Goal: Information Seeking & Learning: Learn about a topic

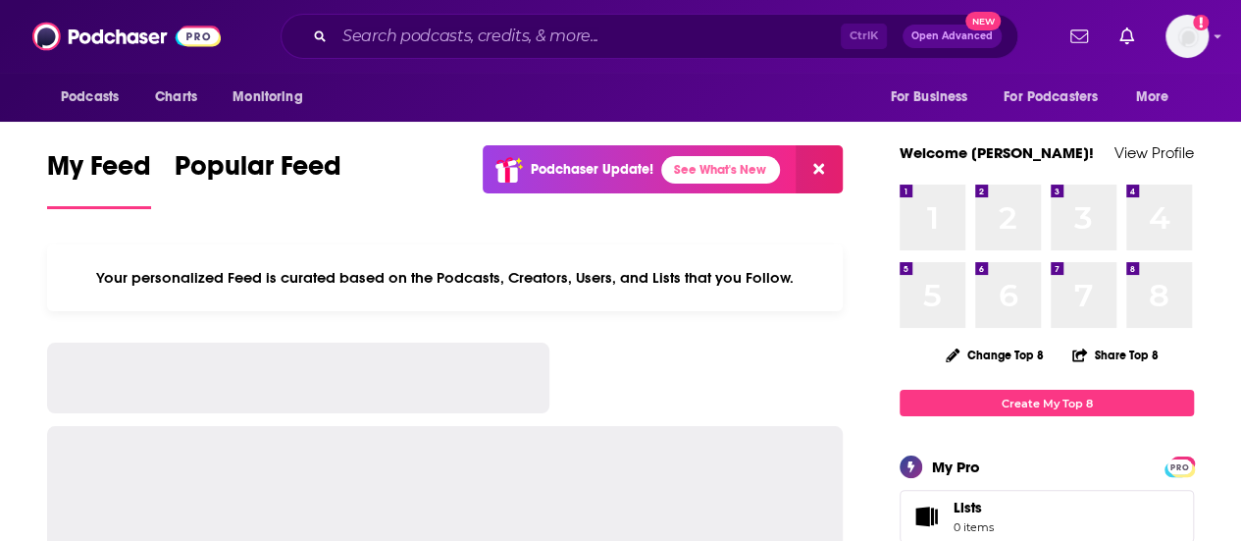
click at [604, 40] on input "Search podcasts, credits, & more..." at bounding box center [588, 36] width 506 height 31
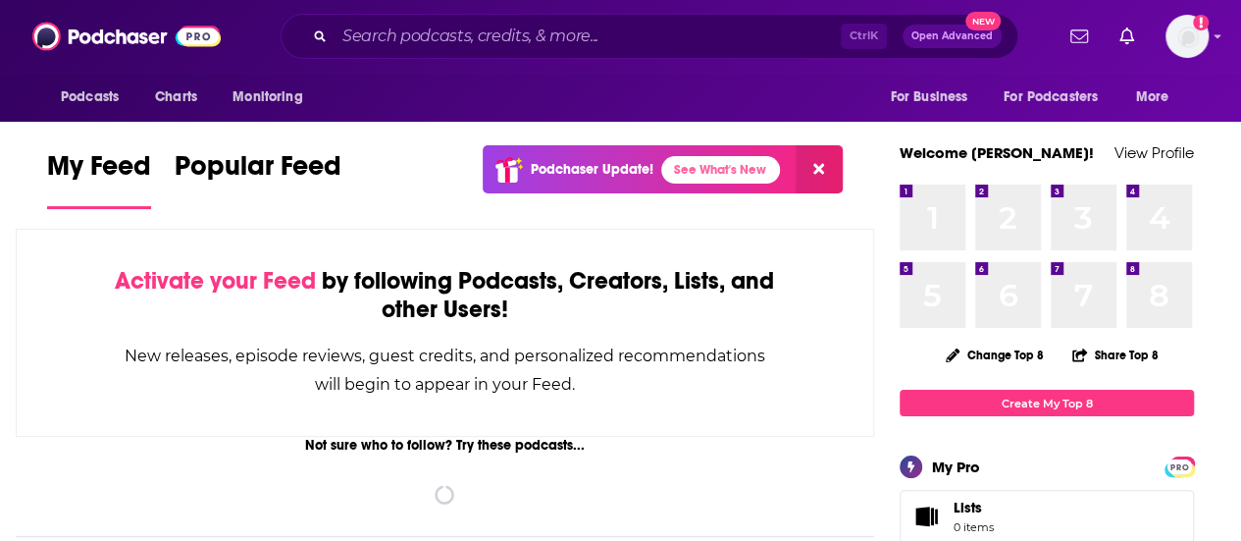
click at [481, 25] on input "Search podcasts, credits, & more..." at bounding box center [588, 36] width 506 height 31
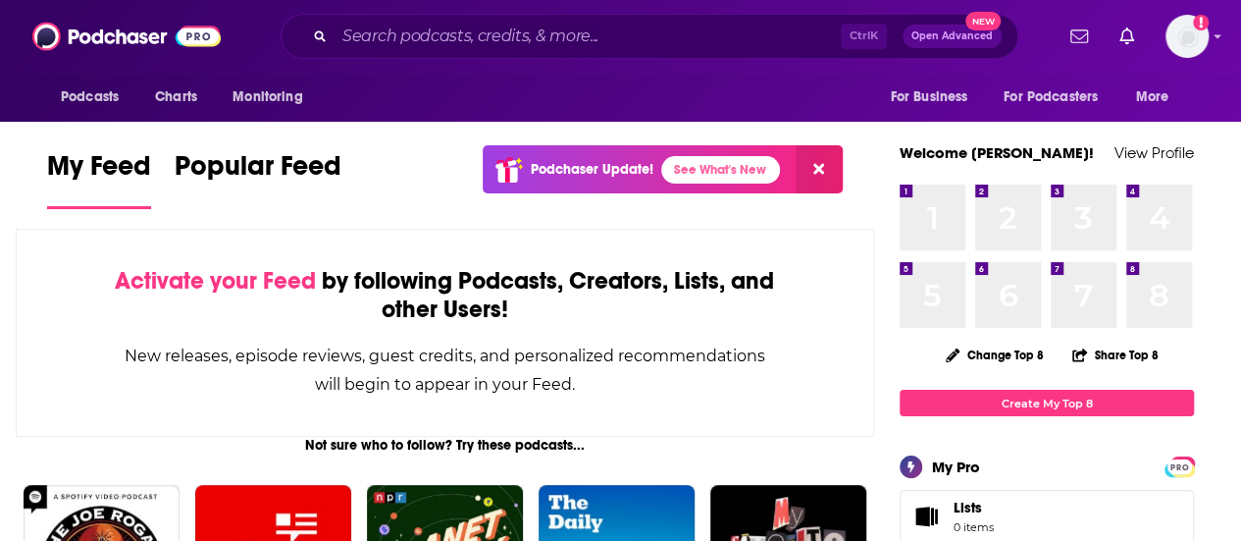
click at [393, 35] on input "Search podcasts, credits, & more..." at bounding box center [588, 36] width 506 height 31
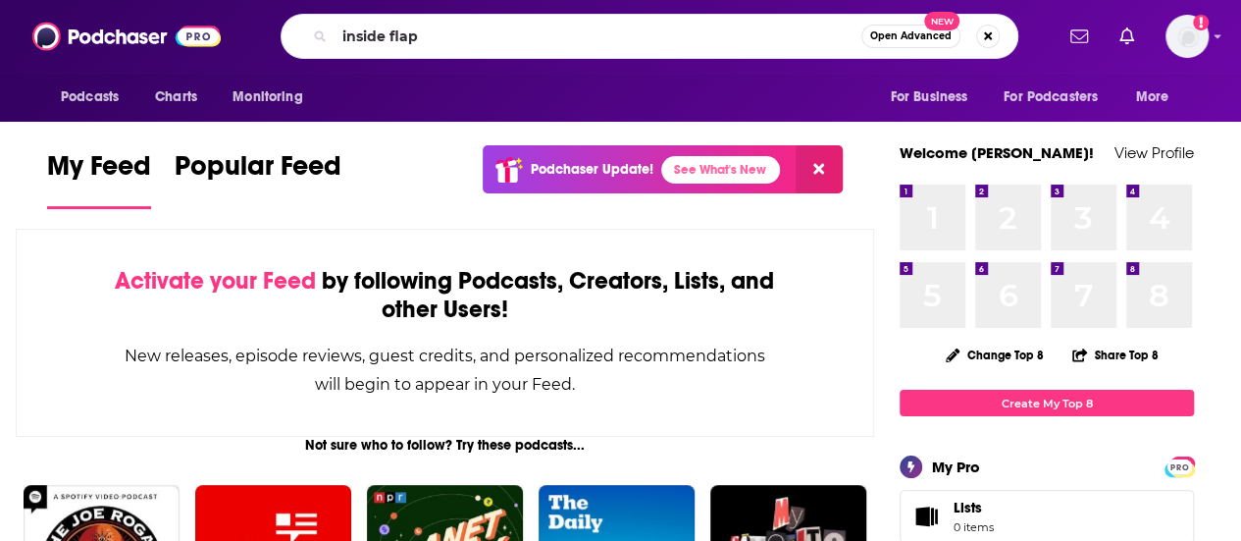
type input "inside flap"
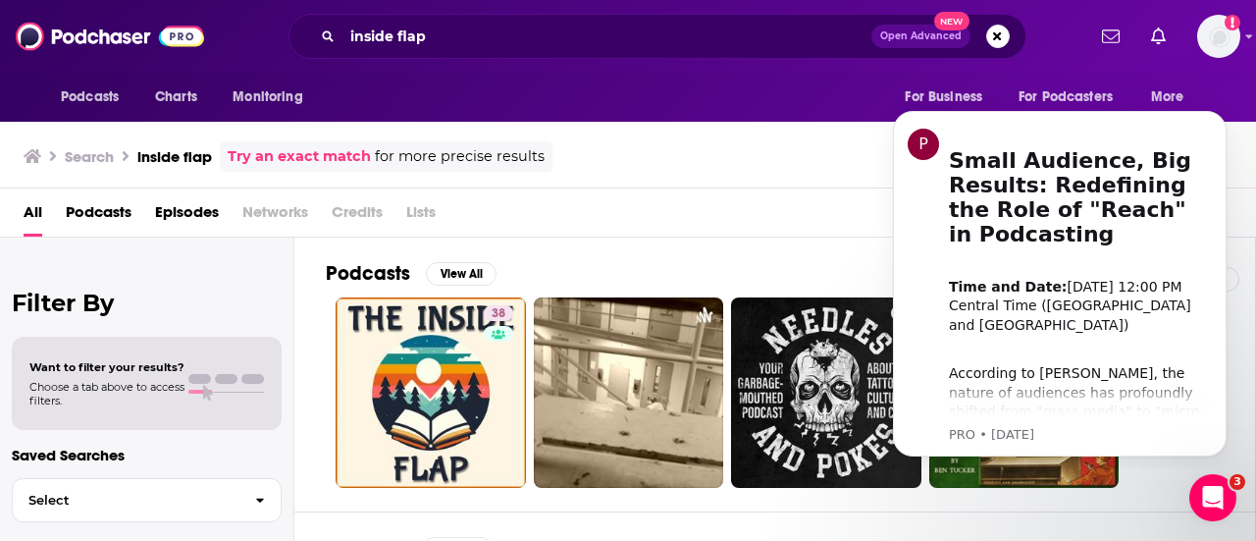
click at [682, 161] on div "Search inside flap Try an exact match for more precise results Send feedback" at bounding box center [624, 156] width 1201 height 30
click at [1216, 113] on icon "Dismiss notification" at bounding box center [1221, 116] width 11 height 11
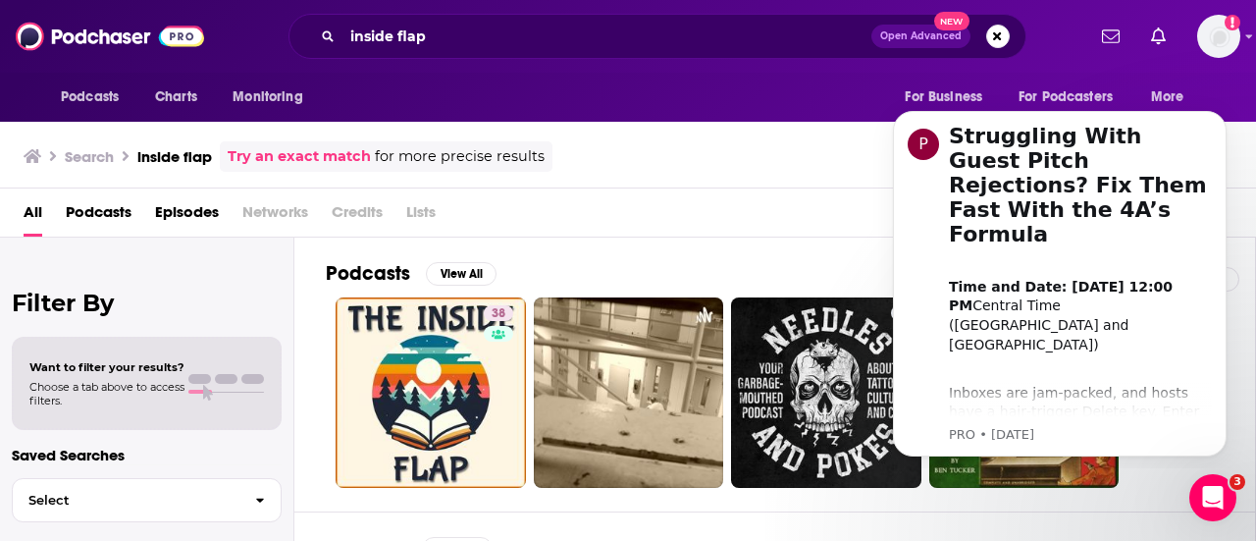
click at [799, 194] on div "All Podcasts Episodes Networks Credits Lists" at bounding box center [628, 212] width 1256 height 49
click at [1223, 122] on button "Dismiss notification" at bounding box center [1221, 117] width 26 height 26
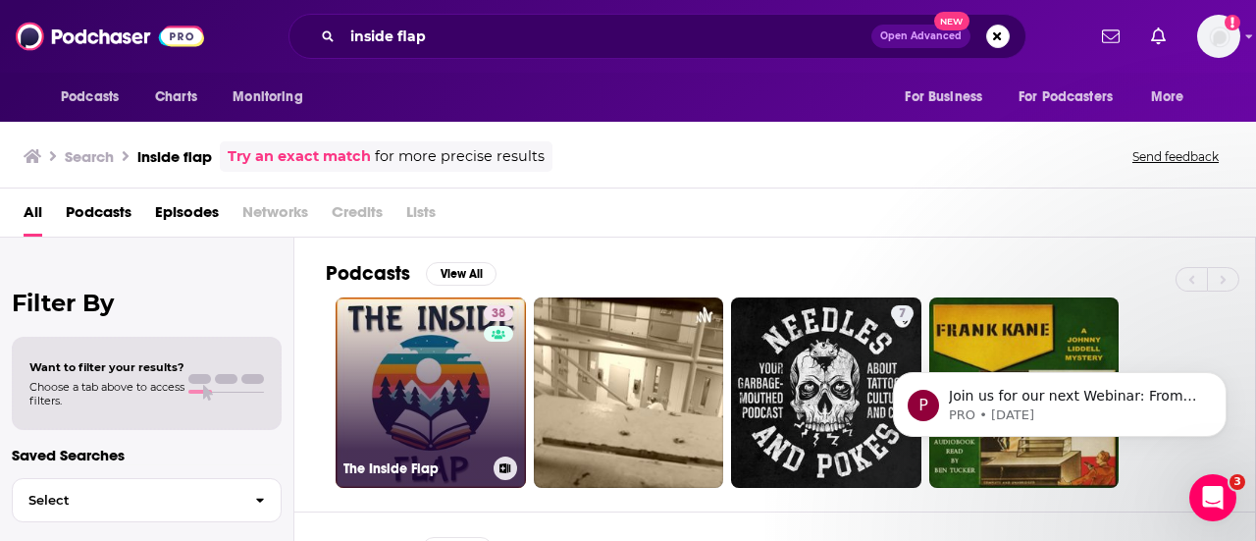
click at [436, 358] on link "38 The Inside Flap" at bounding box center [431, 392] width 190 height 190
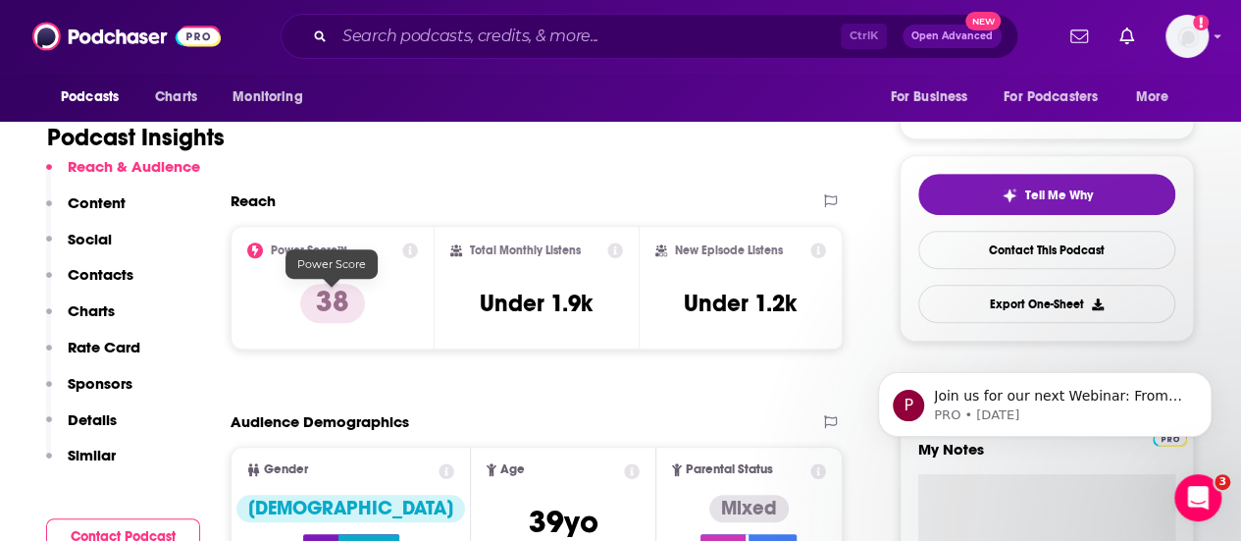
scroll to position [393, 0]
